Goal: Find specific page/section: Find specific page/section

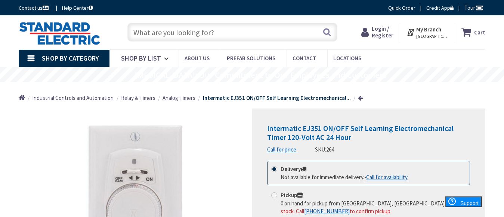
click at [214, 32] on input "text" at bounding box center [231, 32] width 209 height 19
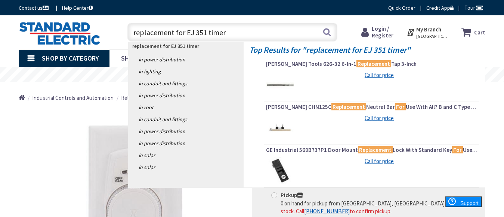
click at [190, 32] on input "replacement for EJ 351 timer" at bounding box center [231, 32] width 209 height 19
click at [195, 34] on input "replacement for EJ 351 timer" at bounding box center [231, 32] width 209 height 19
type input "replacement for EJ351 timer"
click at [327, 29] on button "Search" at bounding box center [327, 32] width 10 height 17
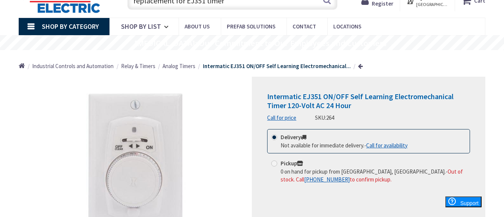
scroll to position [75, 0]
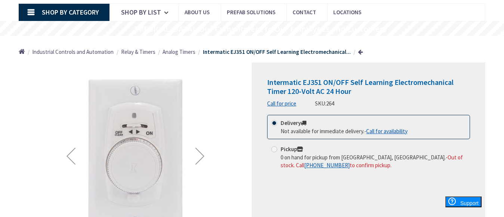
scroll to position [75, 0]
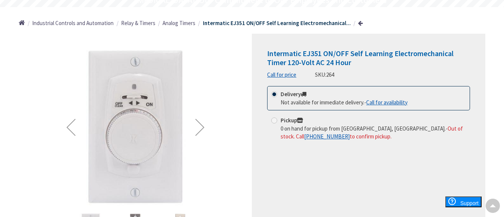
click at [200, 127] on div "Next" at bounding box center [200, 127] width 30 height 30
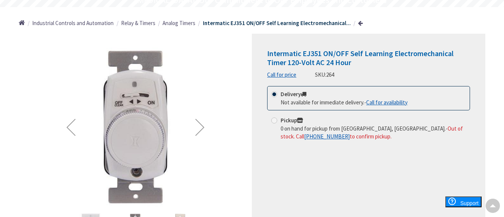
click at [200, 125] on div "Next" at bounding box center [200, 127] width 30 height 30
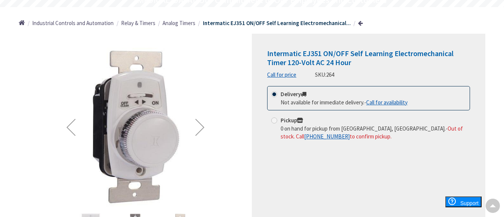
click at [200, 125] on div "Next" at bounding box center [200, 127] width 30 height 30
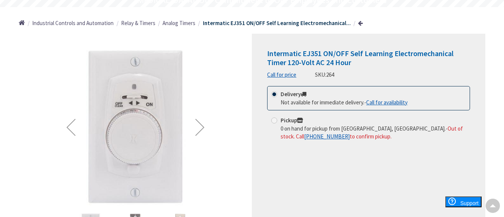
click at [199, 125] on div "Next" at bounding box center [200, 127] width 30 height 30
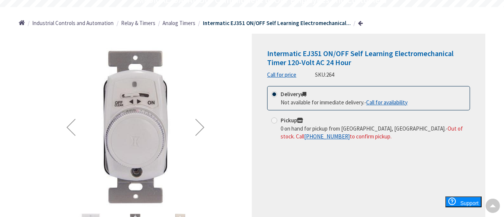
click at [196, 125] on div "Next" at bounding box center [200, 127] width 30 height 30
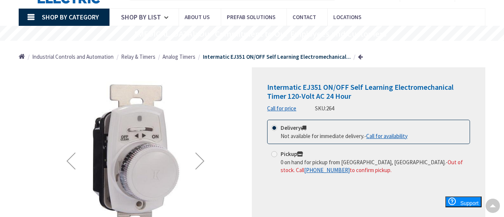
scroll to position [0, 0]
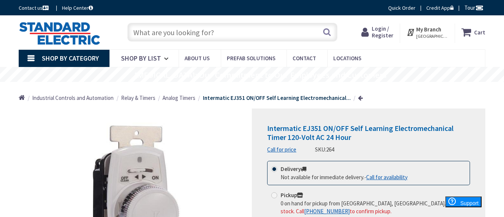
click at [428, 35] on span "[GEOGRAPHIC_DATA], [GEOGRAPHIC_DATA]" at bounding box center [432, 36] width 32 height 6
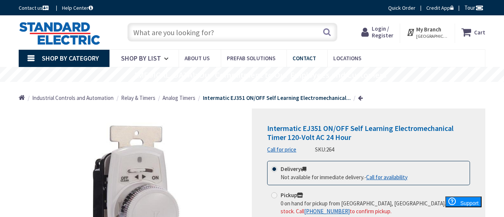
click at [303, 60] on span "Contact" at bounding box center [304, 58] width 24 height 7
